Goal: Information Seeking & Learning: Understand process/instructions

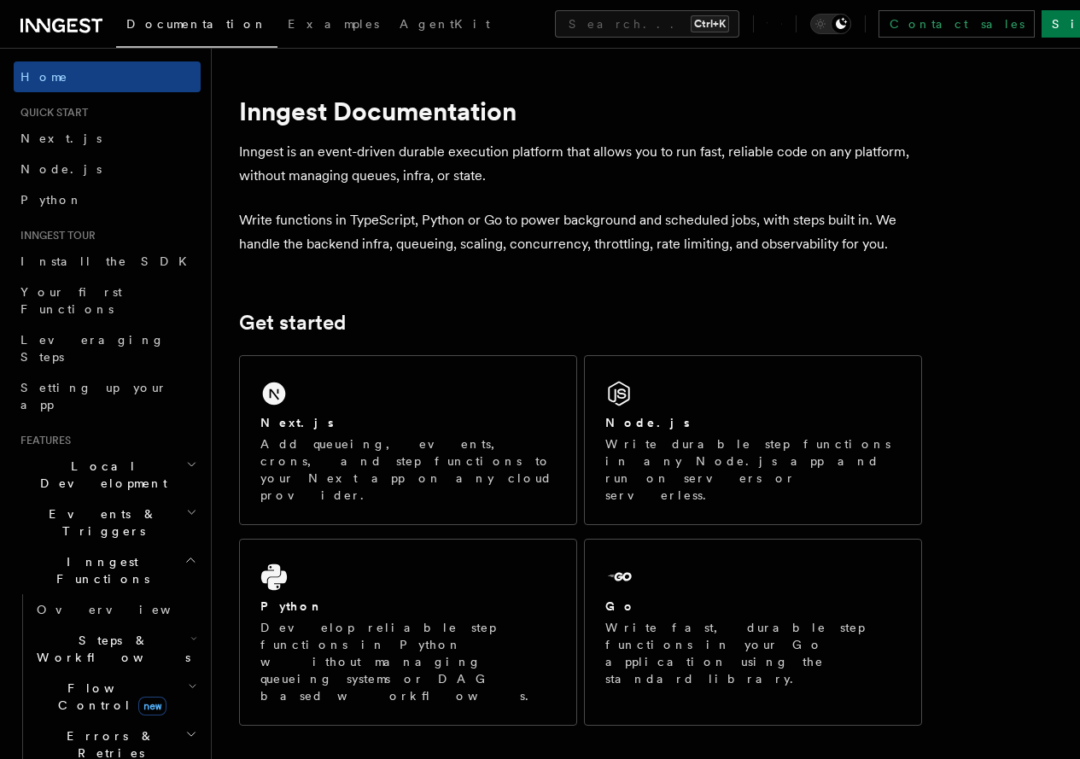
click at [369, 405] on div "Next.js Add queueing, events, crons, and step functions to your Next app on any…" at bounding box center [408, 440] width 336 height 168
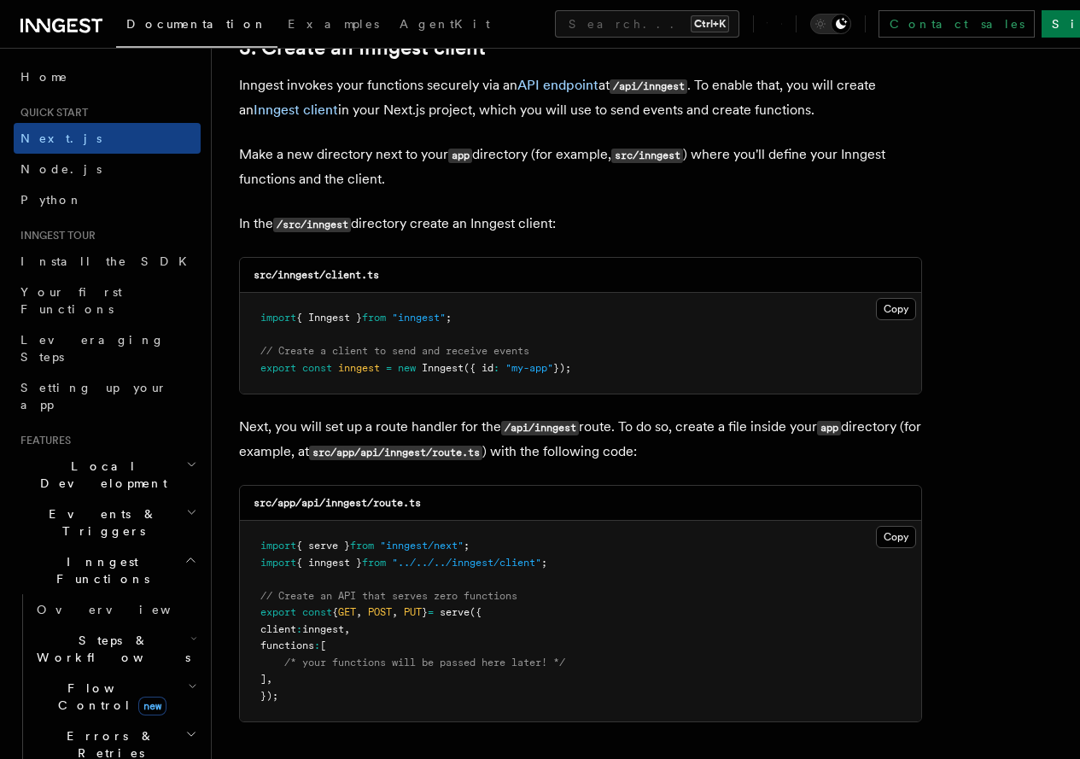
scroll to position [2065, 0]
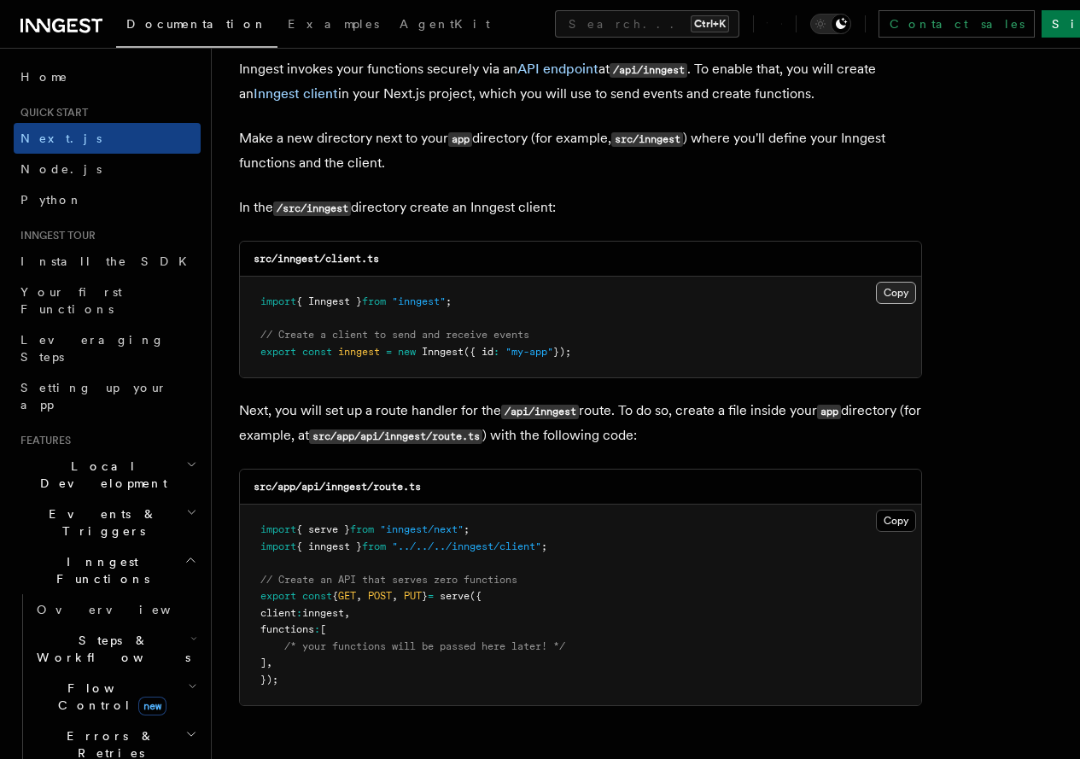
click at [876, 282] on button "Copy Copied" at bounding box center [896, 293] width 40 height 22
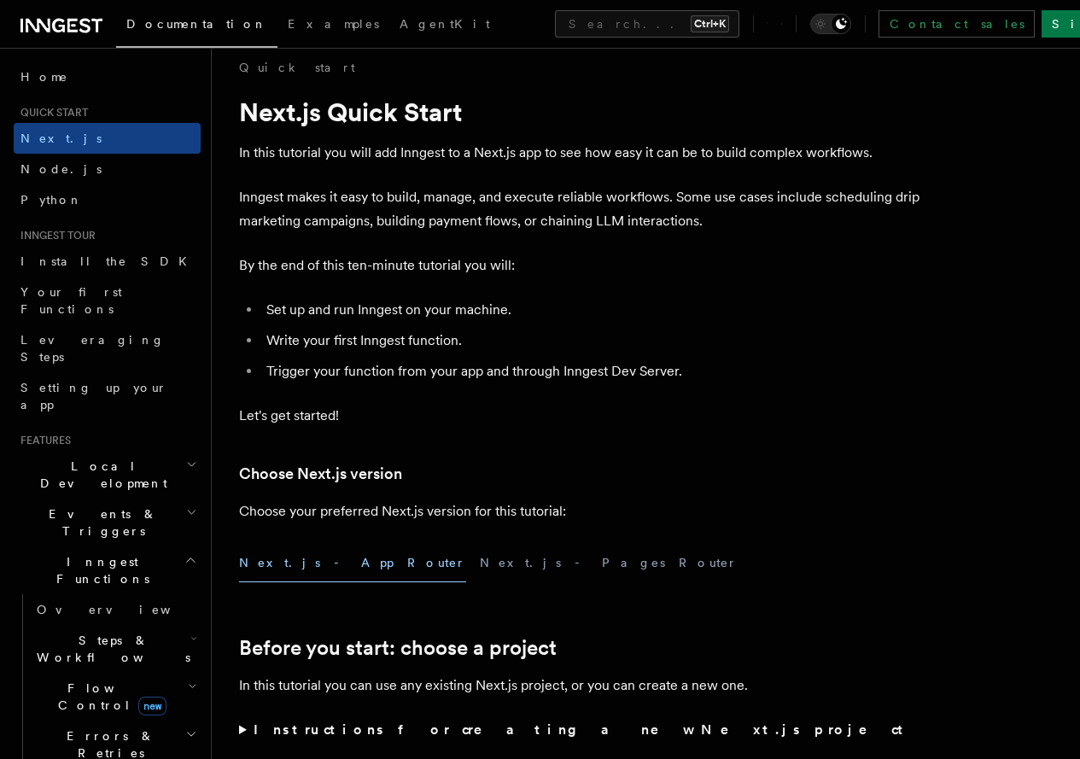
scroll to position [0, 0]
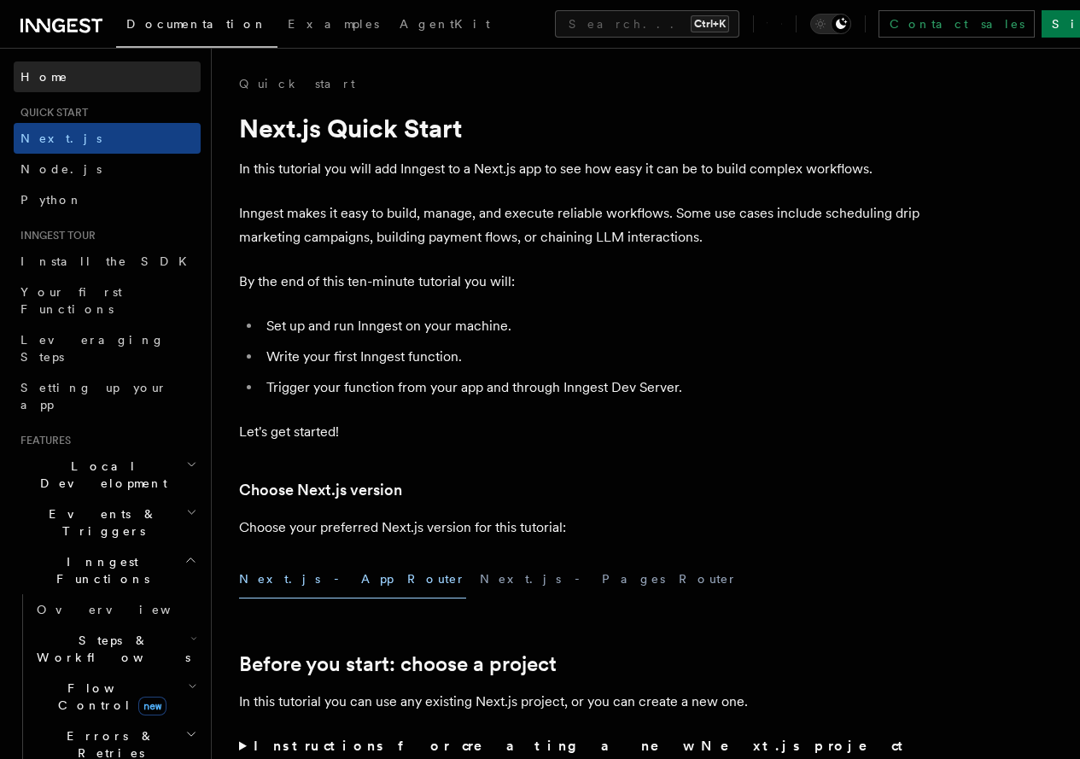
click at [81, 75] on link "Home" at bounding box center [107, 76] width 187 height 31
